Goal: Book appointment/travel/reservation

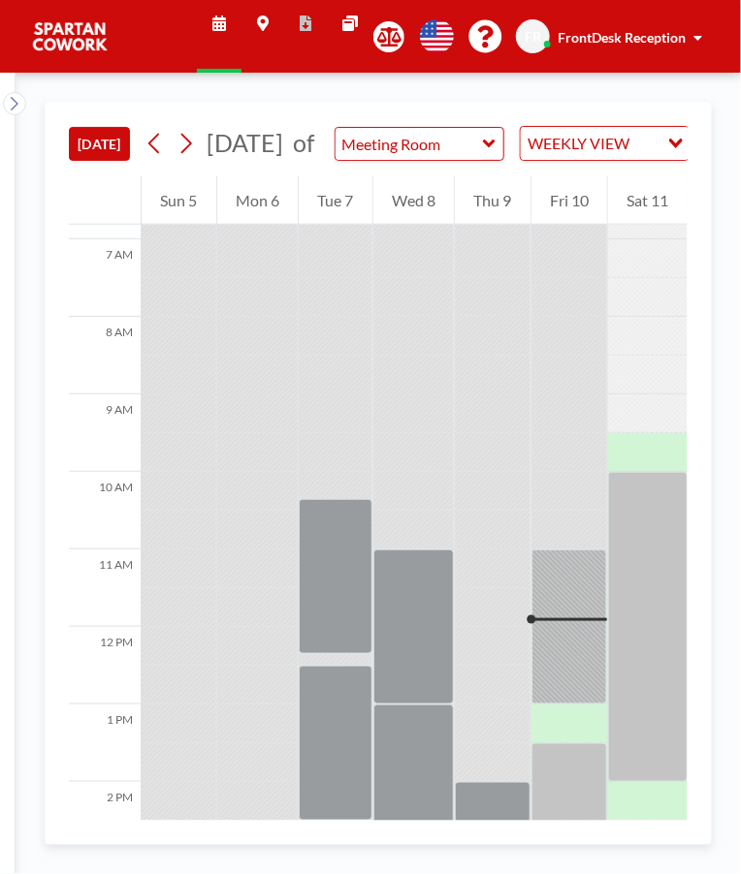
scroll to position [530, 0]
click at [574, 700] on div at bounding box center [569, 625] width 77 height 155
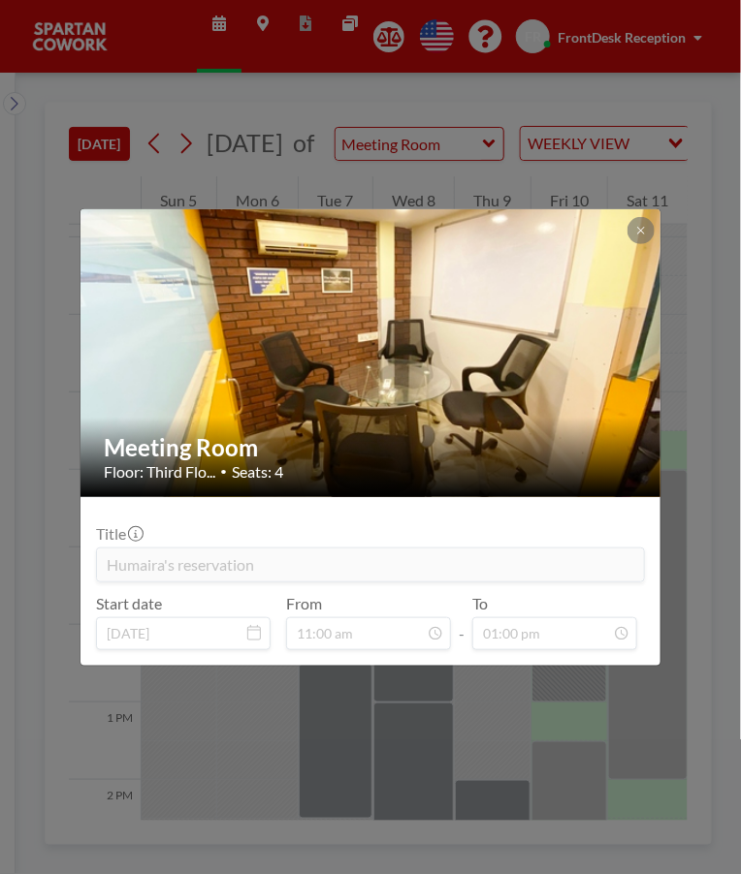
click at [652, 219] on div at bounding box center [640, 230] width 27 height 27
click at [651, 233] on button at bounding box center [640, 230] width 27 height 27
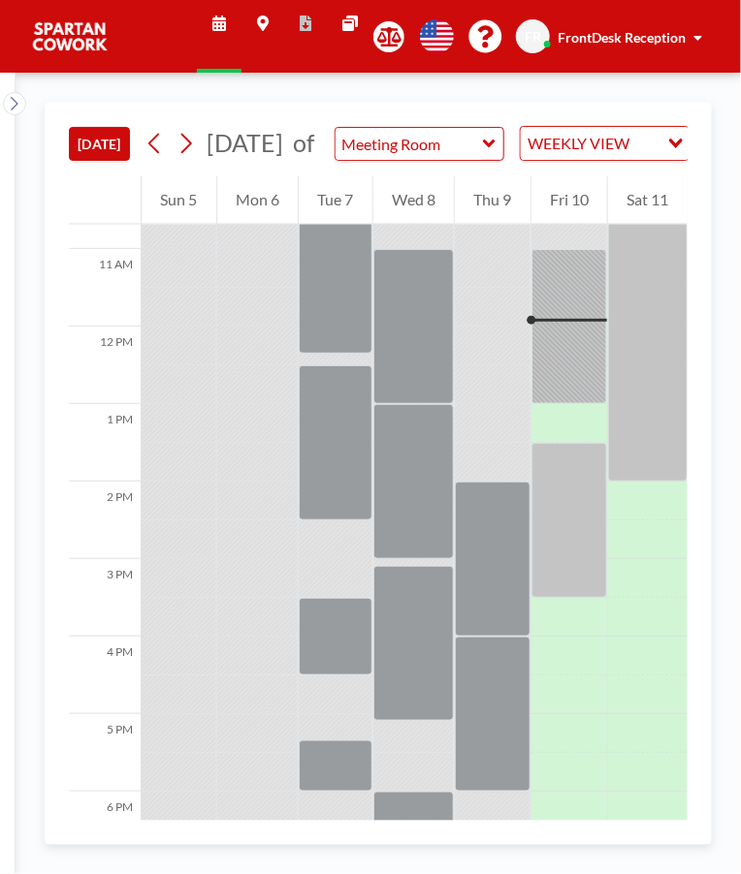
scroll to position [830, 0]
click at [570, 570] on div at bounding box center [569, 519] width 77 height 155
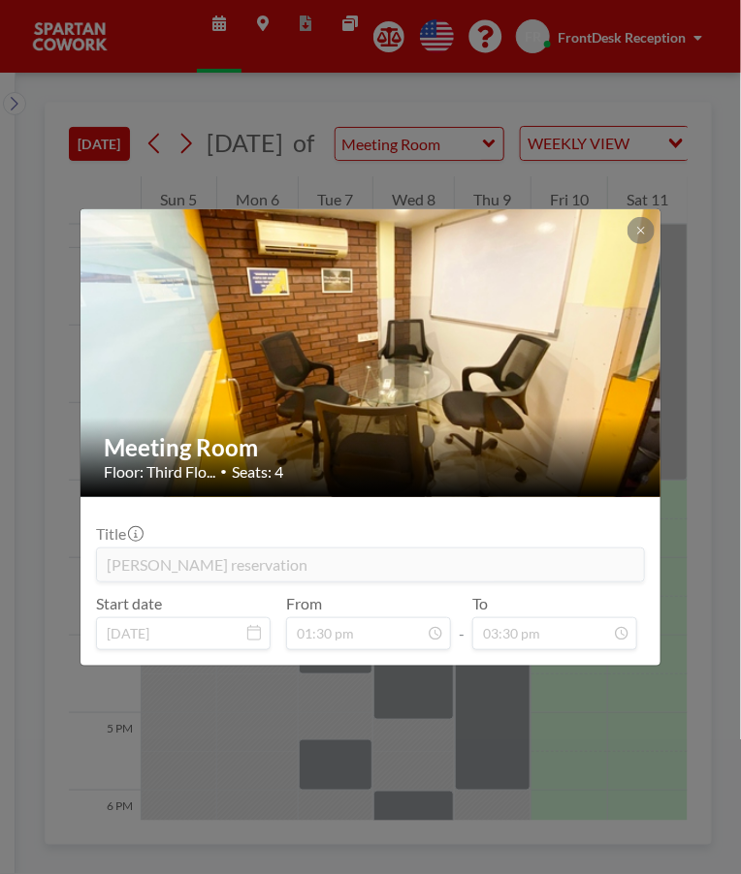
click at [644, 228] on icon at bounding box center [640, 230] width 7 height 7
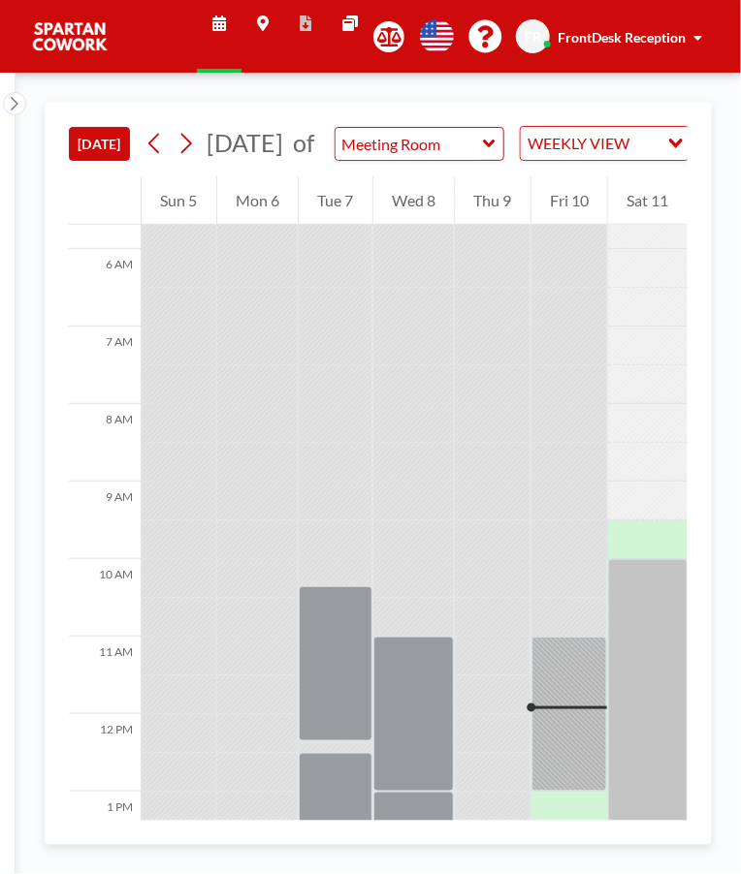
scroll to position [442, 0]
click at [640, 731] on div at bounding box center [647, 713] width 79 height 310
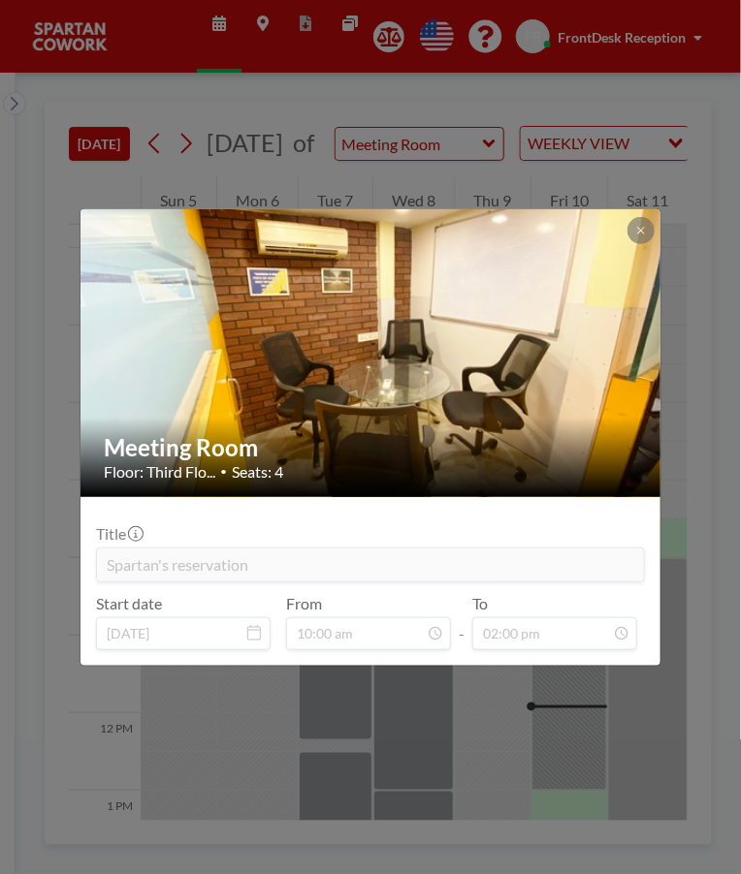
click at [640, 230] on icon at bounding box center [640, 230] width 7 height 7
